Goal: Information Seeking & Learning: Learn about a topic

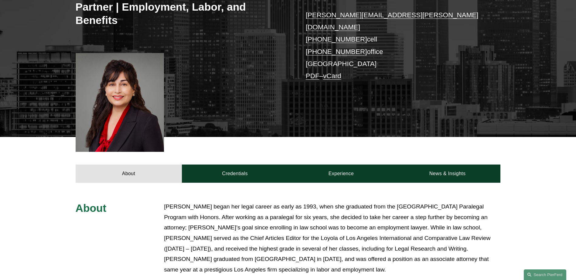
scroll to position [182, 0]
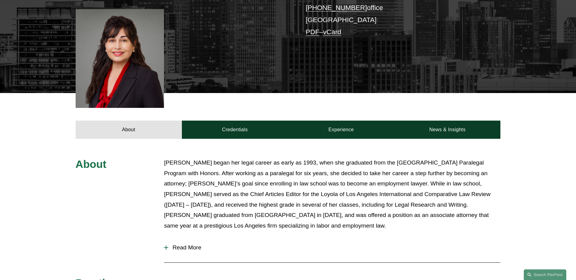
click at [239, 97] on div "About Credentials Experience News & Insights" at bounding box center [288, 116] width 576 height 46
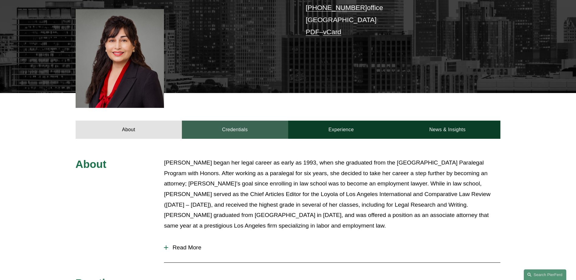
click at [205, 121] on link "Credentials" at bounding box center [235, 130] width 106 height 18
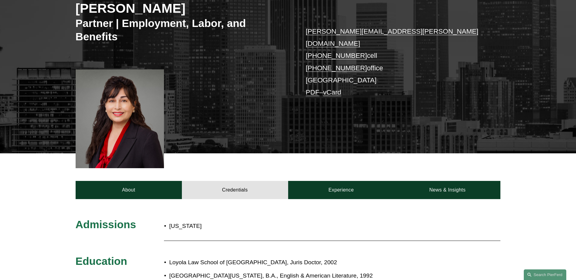
scroll to position [121, 0]
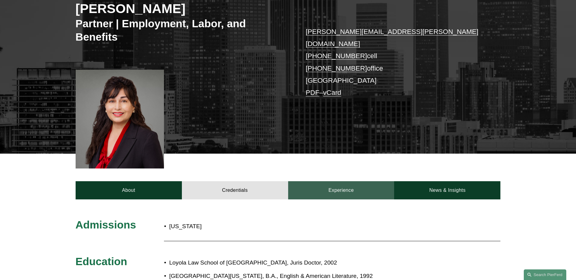
click at [357, 181] on link "Experience" at bounding box center [341, 190] width 106 height 18
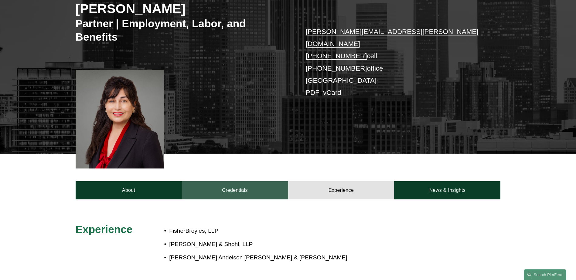
click at [257, 181] on link "Credentials" at bounding box center [235, 190] width 106 height 18
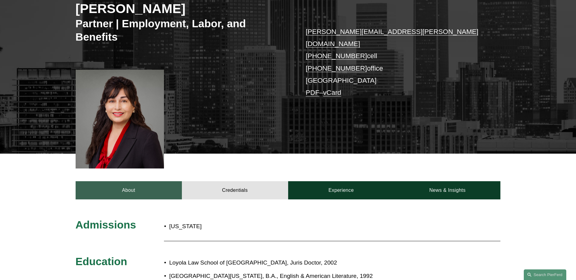
click at [180, 181] on link "About" at bounding box center [129, 190] width 106 height 18
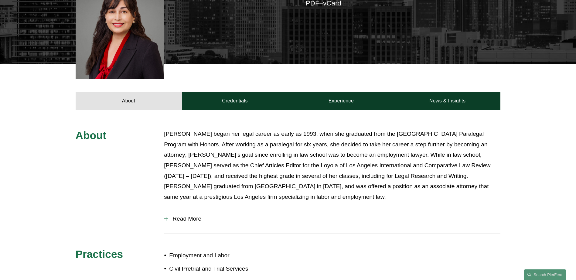
scroll to position [212, 0]
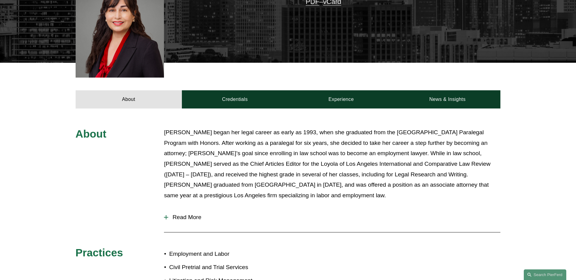
click at [169, 214] on span "Read More" at bounding box center [334, 217] width 332 height 7
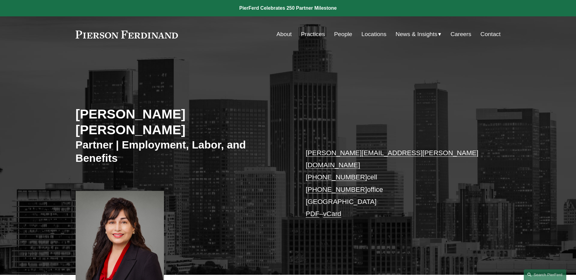
scroll to position [30, 0]
